Goal: Information Seeking & Learning: Learn about a topic

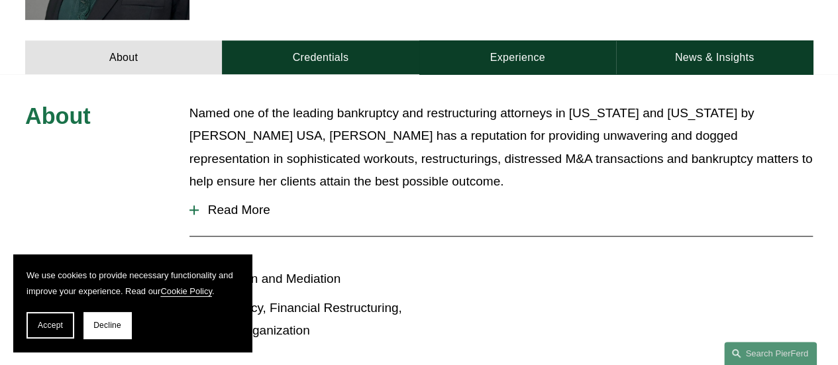
scroll to position [512, 0]
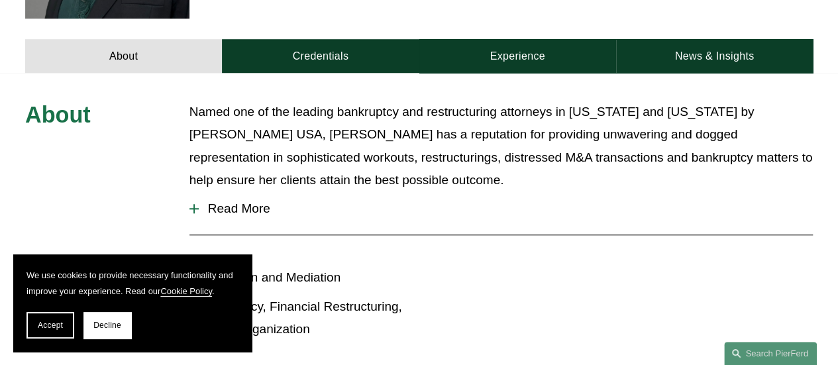
click at [230, 201] on span "Read More" at bounding box center [506, 208] width 614 height 15
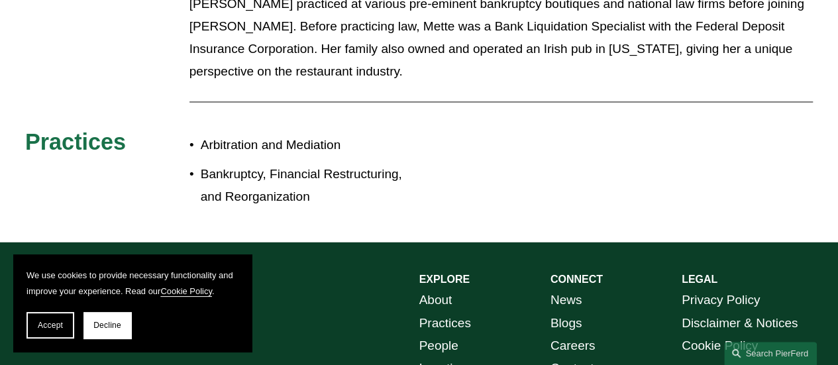
scroll to position [1130, 0]
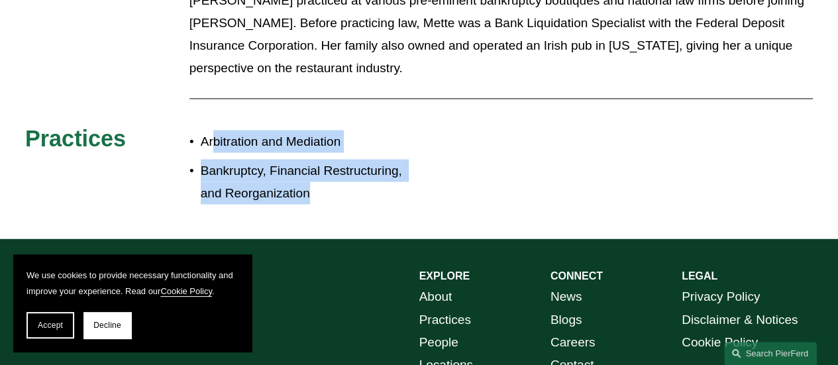
drag, startPoint x: 330, startPoint y: 183, endPoint x: 201, endPoint y: 109, distance: 148.6
click at [205, 130] on ul "Arbitration and Mediation Bankruptcy, Financial Restructuring, and Reorganizati…" at bounding box center [304, 167] width 230 height 74
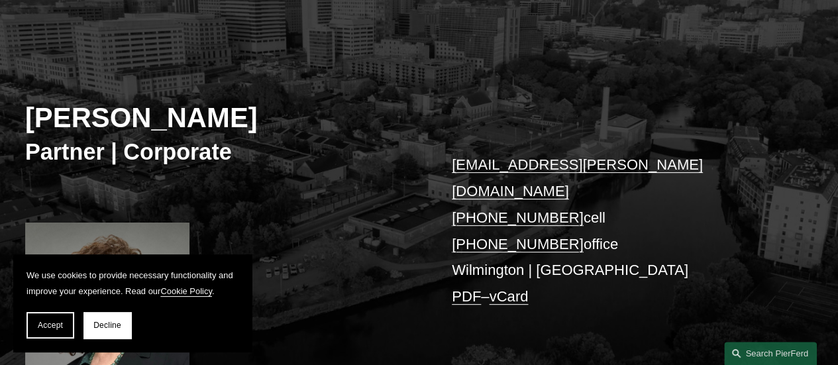
scroll to position [0, 0]
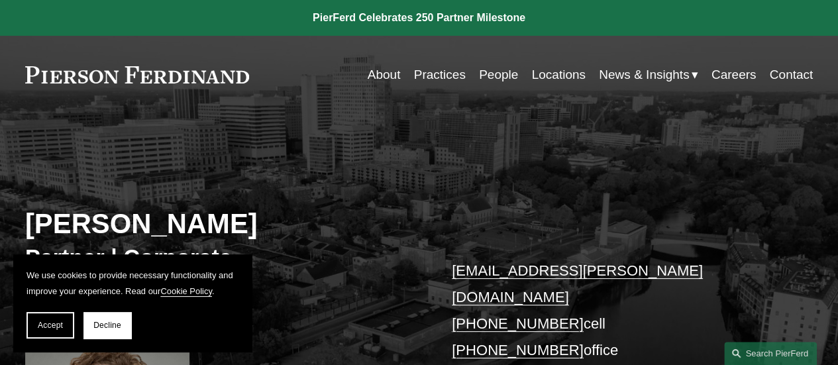
click at [445, 72] on link "Practices" at bounding box center [440, 74] width 52 height 25
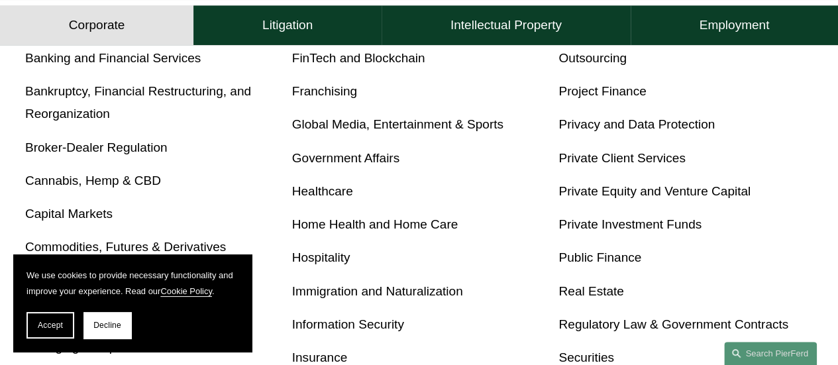
scroll to position [507, 0]
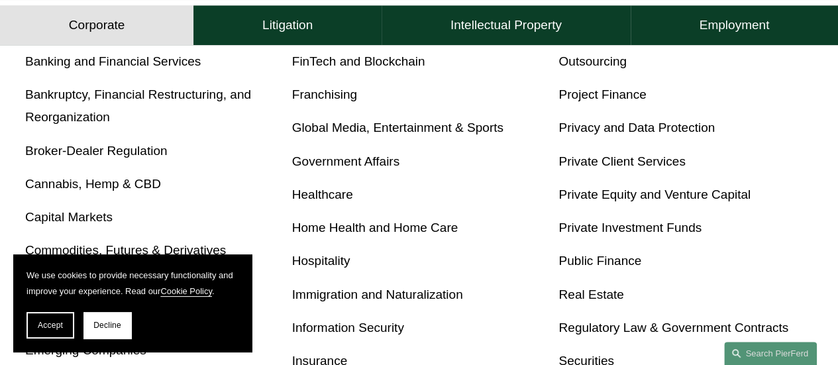
click at [164, 98] on link "Bankruptcy, Financial Restructuring, and Reorganization" at bounding box center [138, 105] width 226 height 36
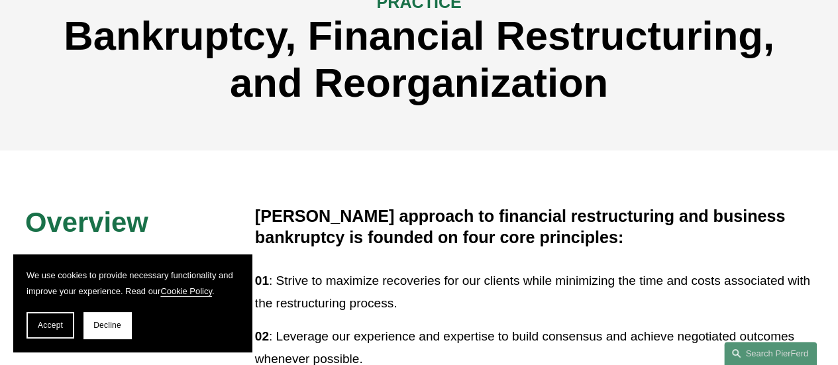
scroll to position [199, 0]
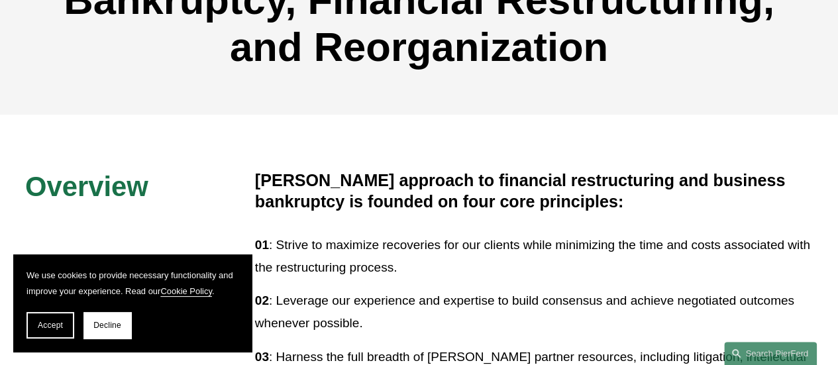
click at [113, 332] on button "Decline" at bounding box center [107, 325] width 48 height 26
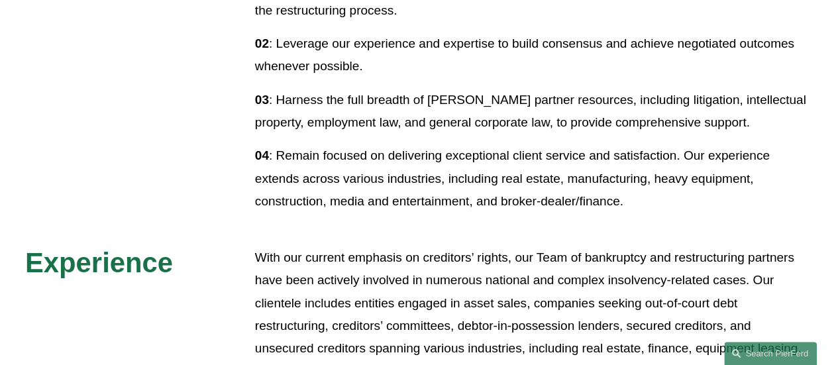
scroll to position [182, 0]
